Goal: Task Accomplishment & Management: Use online tool/utility

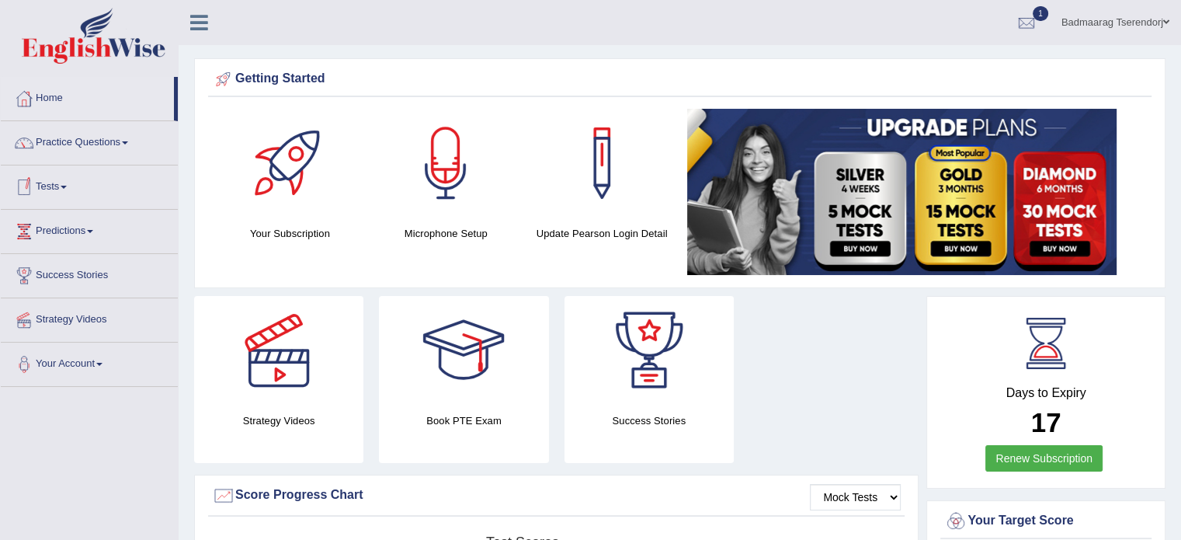
click at [71, 183] on link "Tests" at bounding box center [89, 184] width 177 height 39
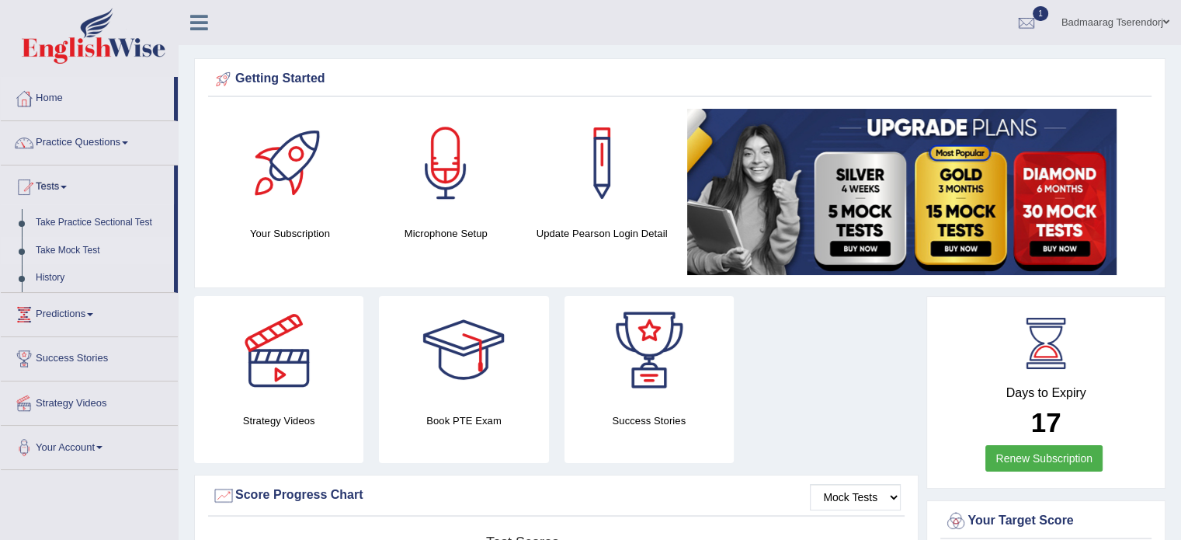
click at [71, 248] on link "Take Mock Test" at bounding box center [101, 251] width 145 height 28
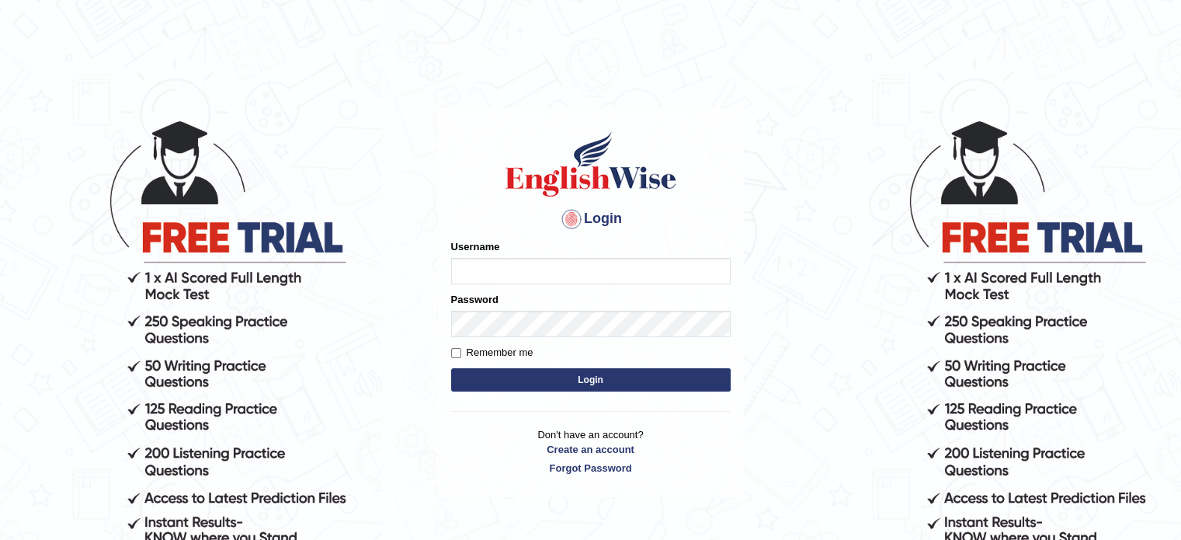
type input "Badmaarag"
click at [626, 378] on button "Login" at bounding box center [591, 379] width 280 height 23
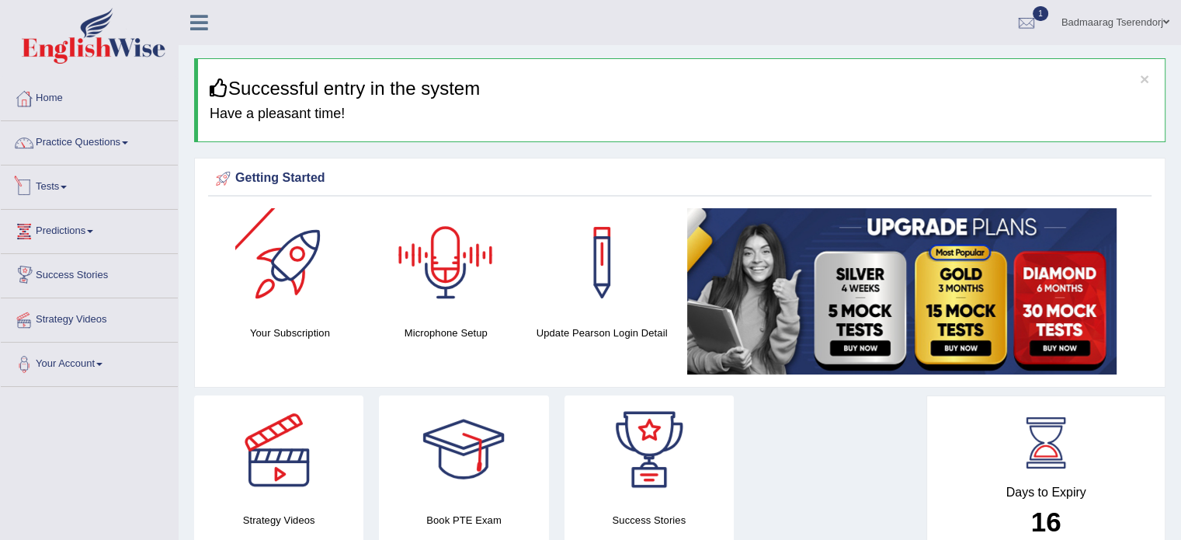
click at [69, 181] on link "Tests" at bounding box center [89, 184] width 177 height 39
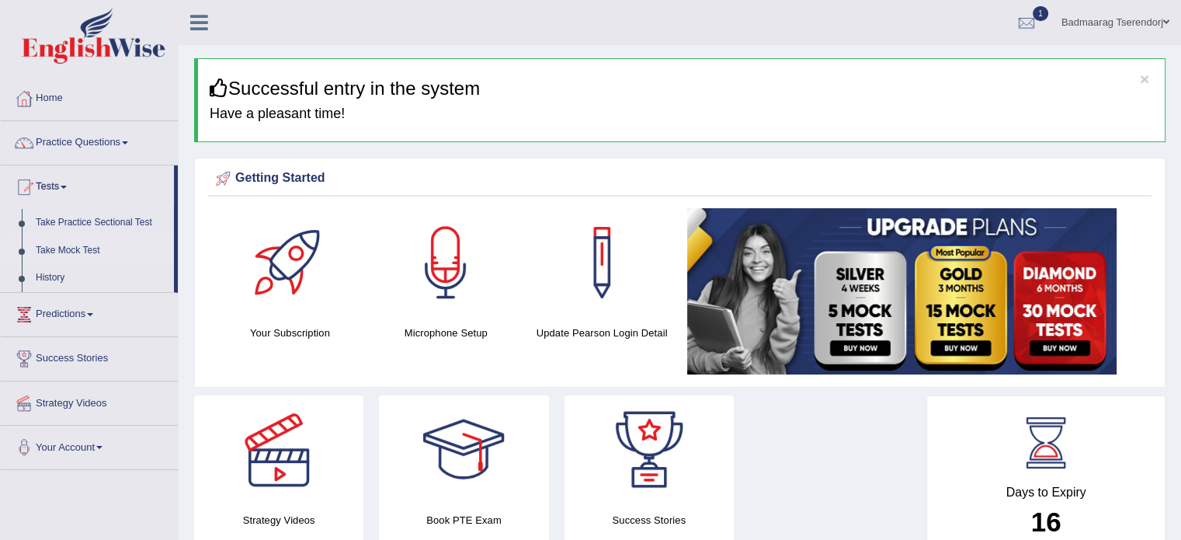
click at [90, 248] on link "Take Mock Test" at bounding box center [101, 251] width 145 height 28
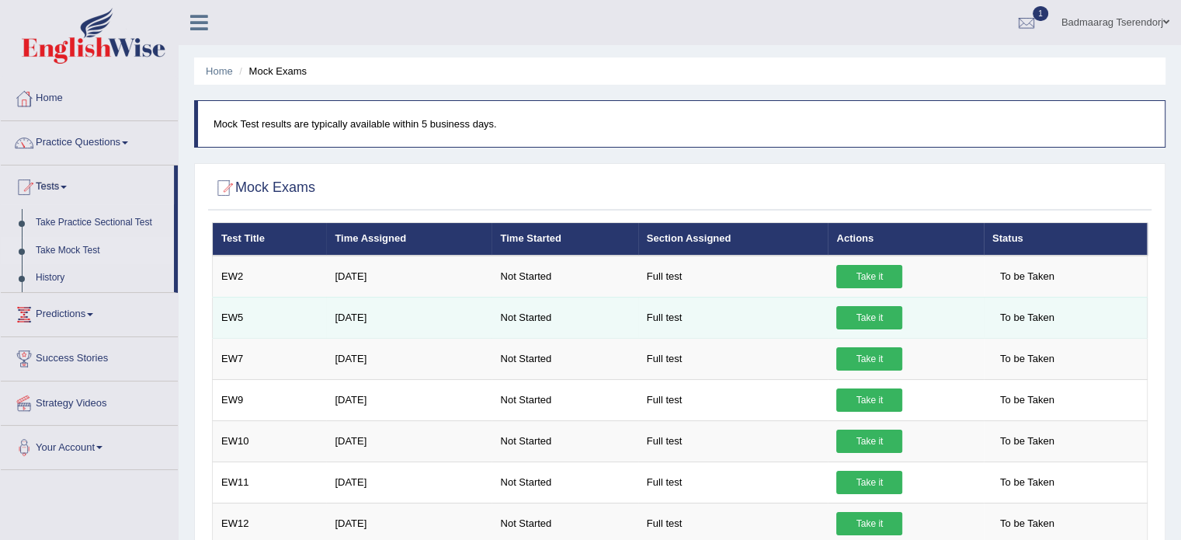
click at [887, 318] on link "Take it" at bounding box center [869, 317] width 66 height 23
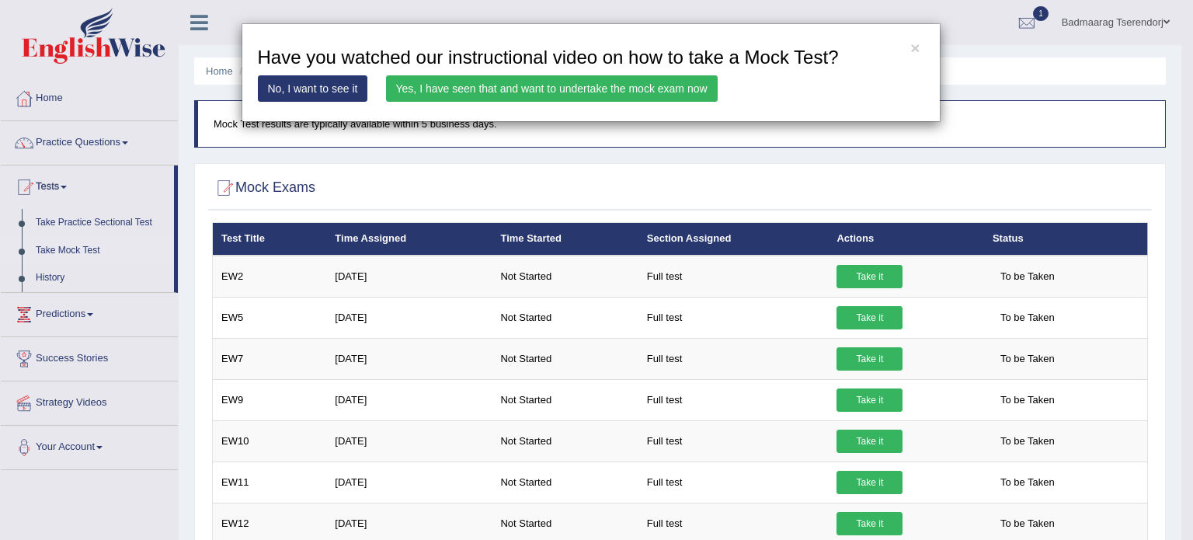
click at [614, 85] on link "Yes, I have seen that and want to undertake the mock exam now" at bounding box center [552, 88] width 332 height 26
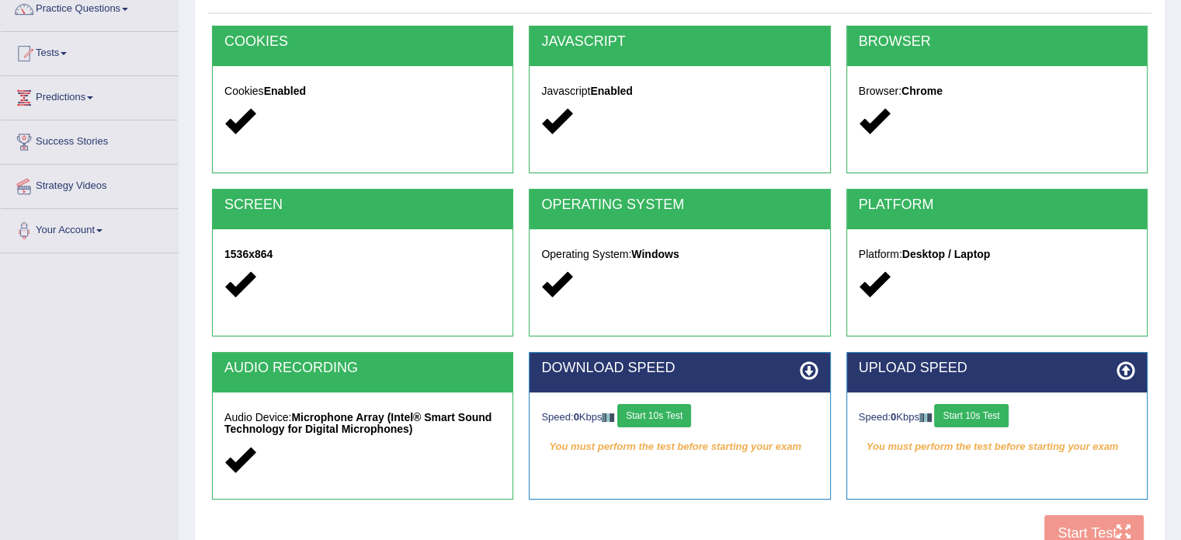
scroll to position [155, 0]
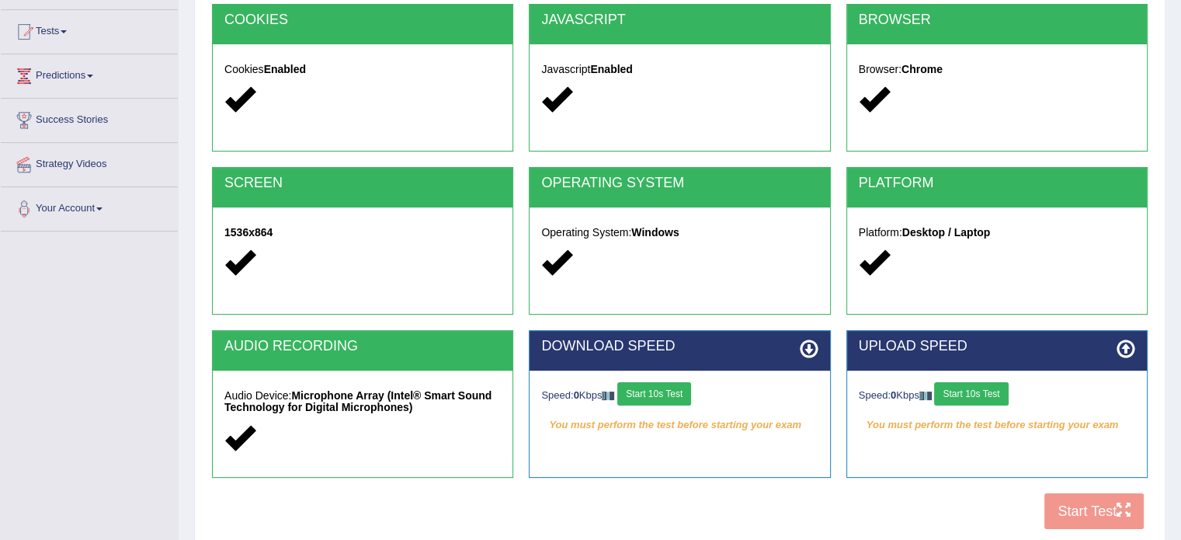
click at [661, 388] on button "Start 10s Test" at bounding box center [654, 393] width 74 height 23
click at [990, 388] on button "Start 10s Test" at bounding box center [971, 393] width 74 height 23
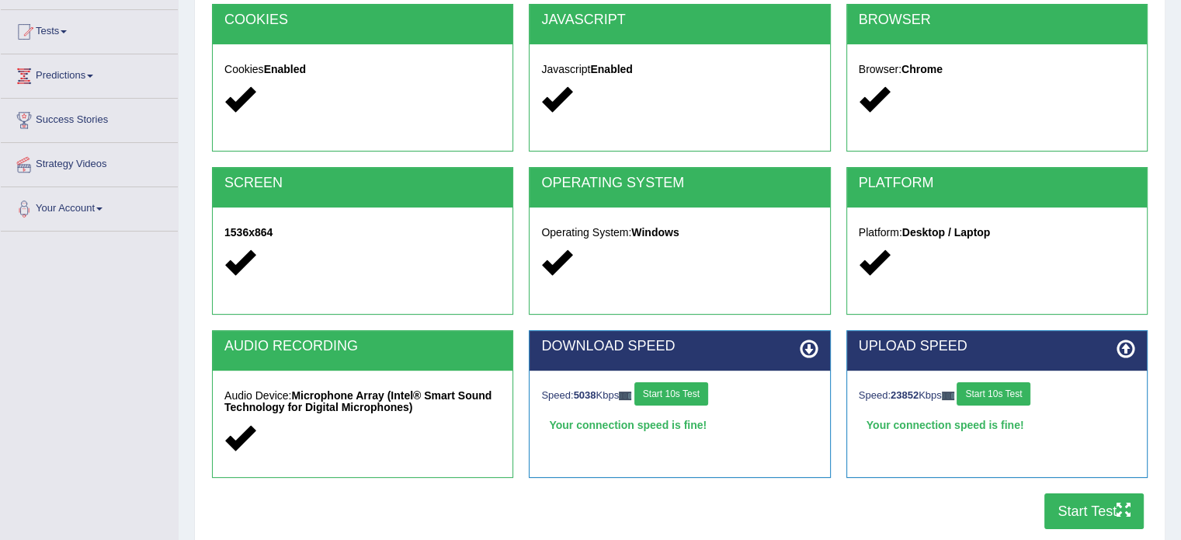
click at [1078, 512] on button "Start Test" at bounding box center [1094, 511] width 99 height 36
